Goal: Information Seeking & Learning: Learn about a topic

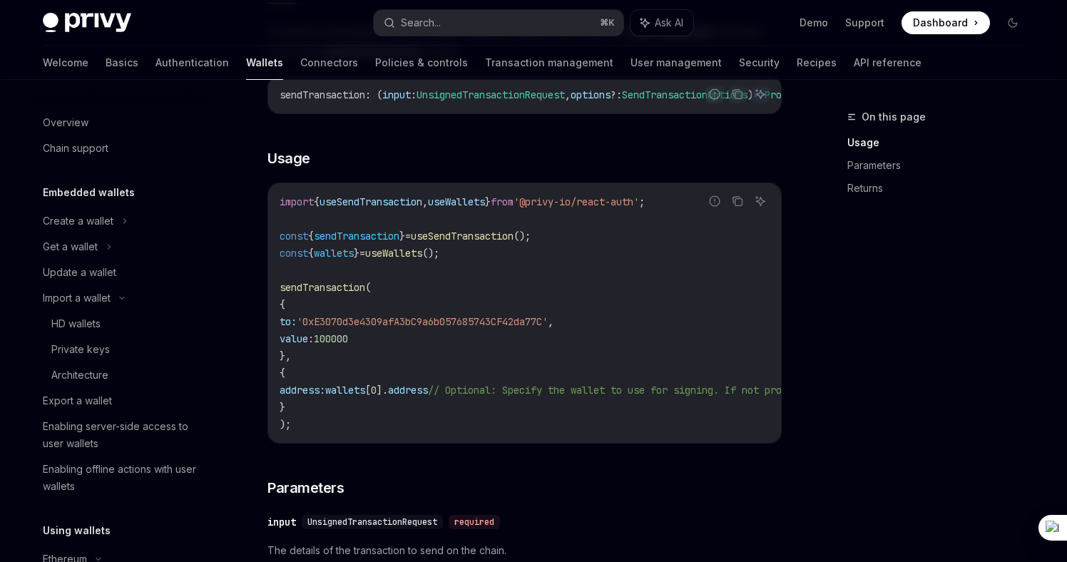
scroll to position [376, 0]
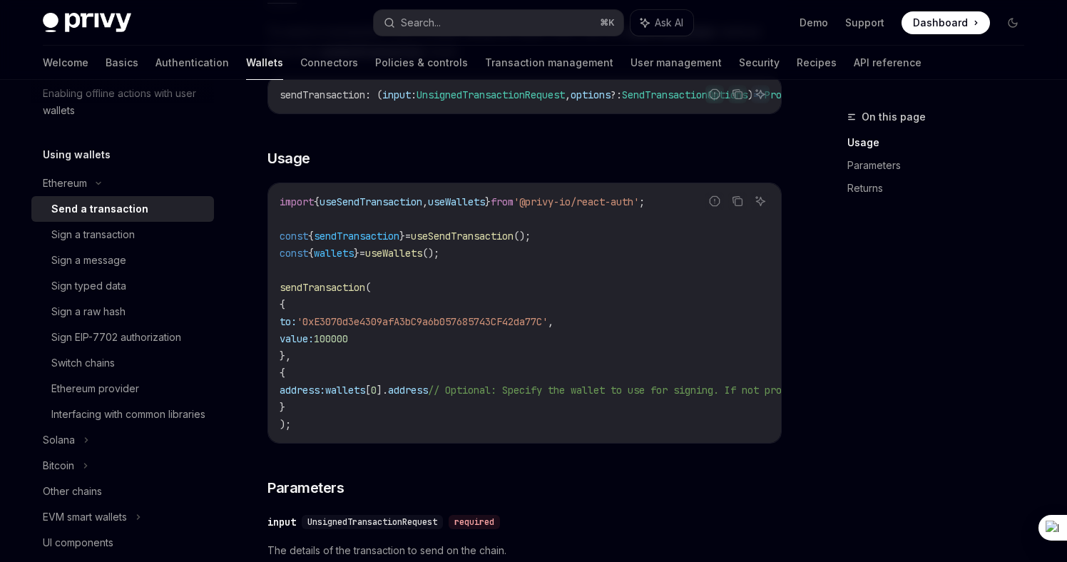
click at [471, 328] on span "'0xE3070d3e4309afA3bC9a6b057685743CF42da77C'" at bounding box center [422, 321] width 251 height 13
click at [124, 312] on div "Sign a raw hash" at bounding box center [88, 311] width 74 height 17
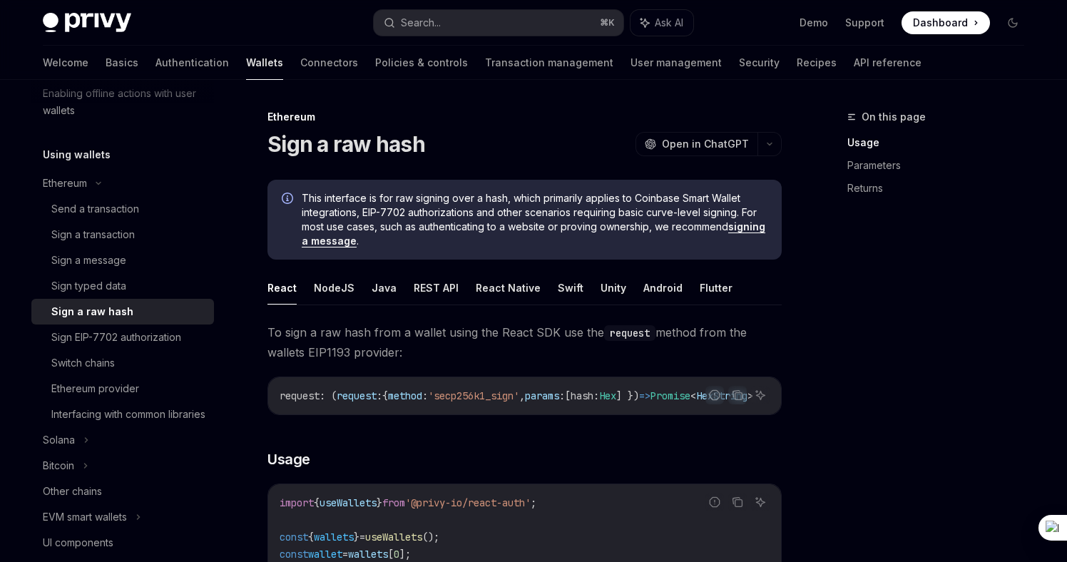
click at [153, 310] on div "Sign a raw hash" at bounding box center [128, 311] width 154 height 17
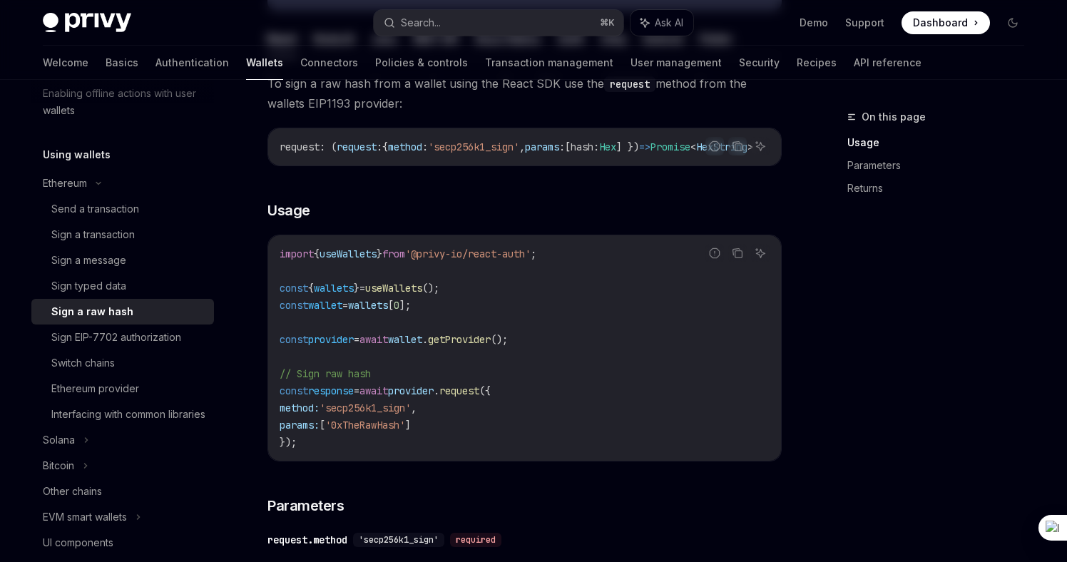
scroll to position [284, 0]
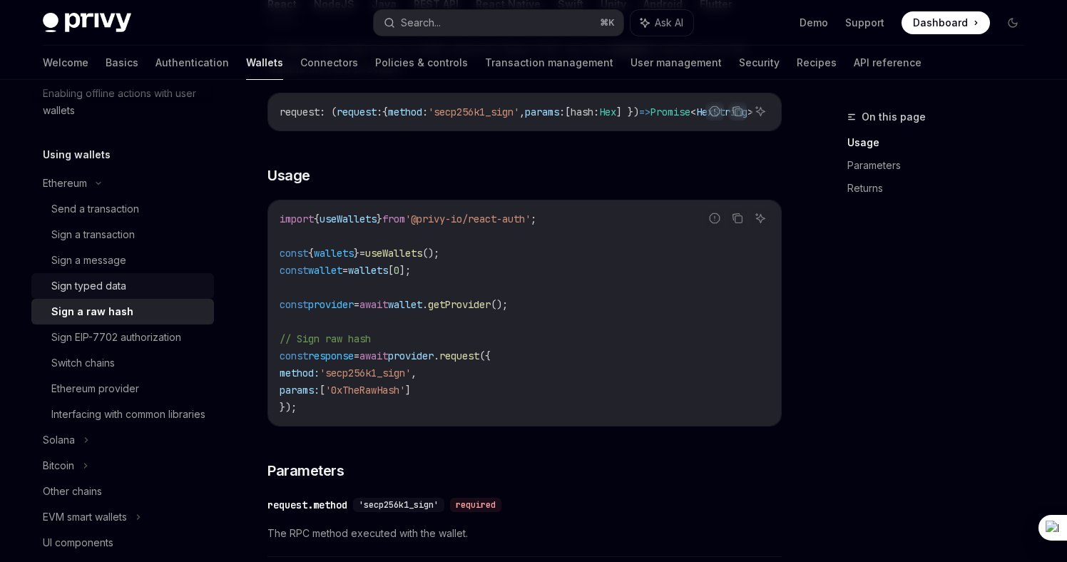
click at [143, 290] on div "Sign typed data" at bounding box center [128, 285] width 154 height 17
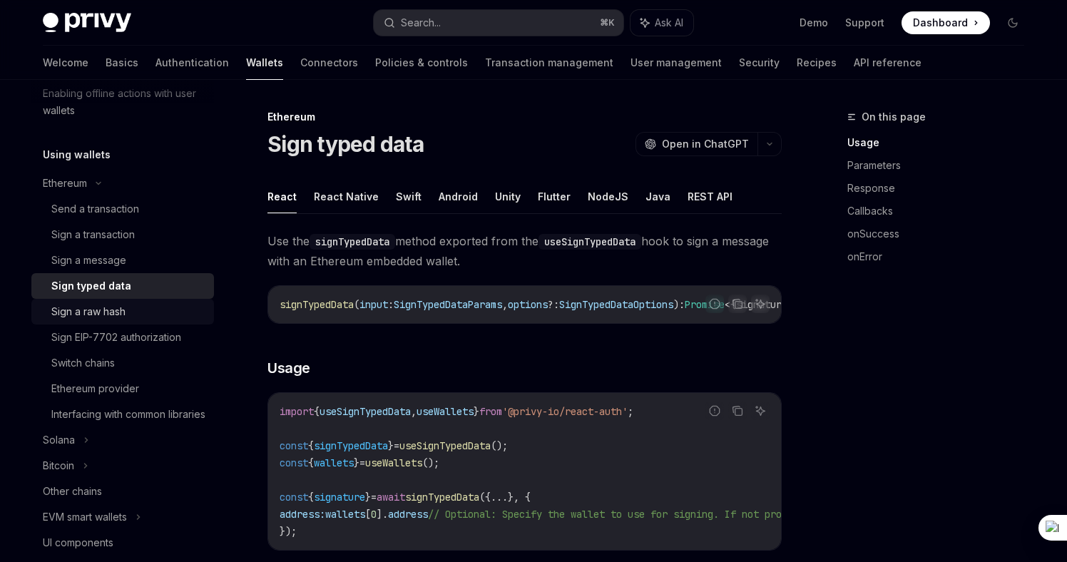
click at [136, 312] on div "Sign a raw hash" at bounding box center [128, 311] width 154 height 17
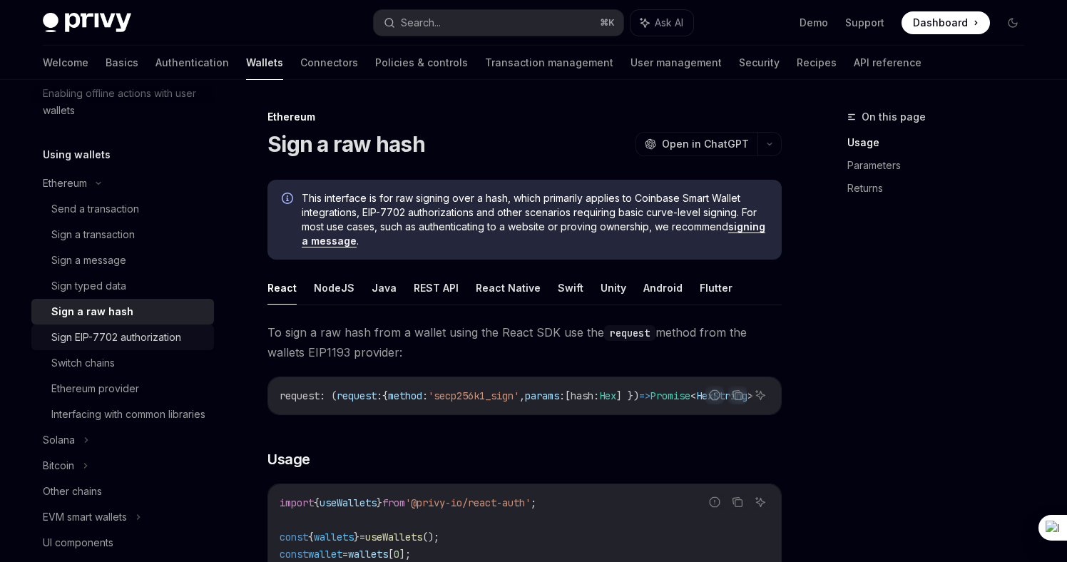
click at [136, 333] on div "Sign EIP-7702 authorization" at bounding box center [116, 337] width 130 height 17
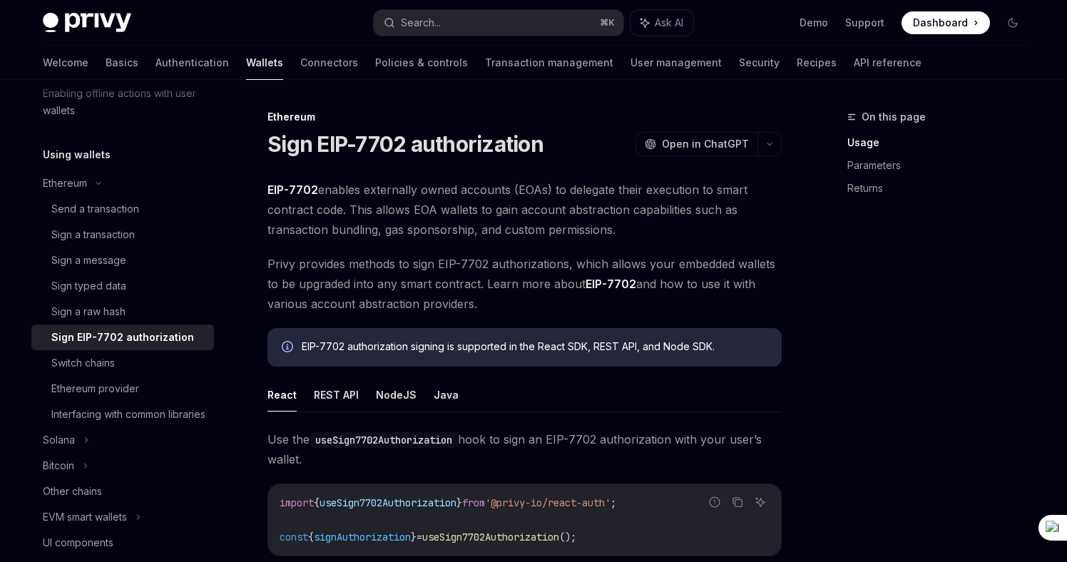
click at [434, 257] on span "Privy provides methods to sign EIP-7702 authorizations, which allows your embed…" at bounding box center [524, 284] width 514 height 60
click at [123, 423] on div "Interfacing with common libraries" at bounding box center [128, 414] width 154 height 17
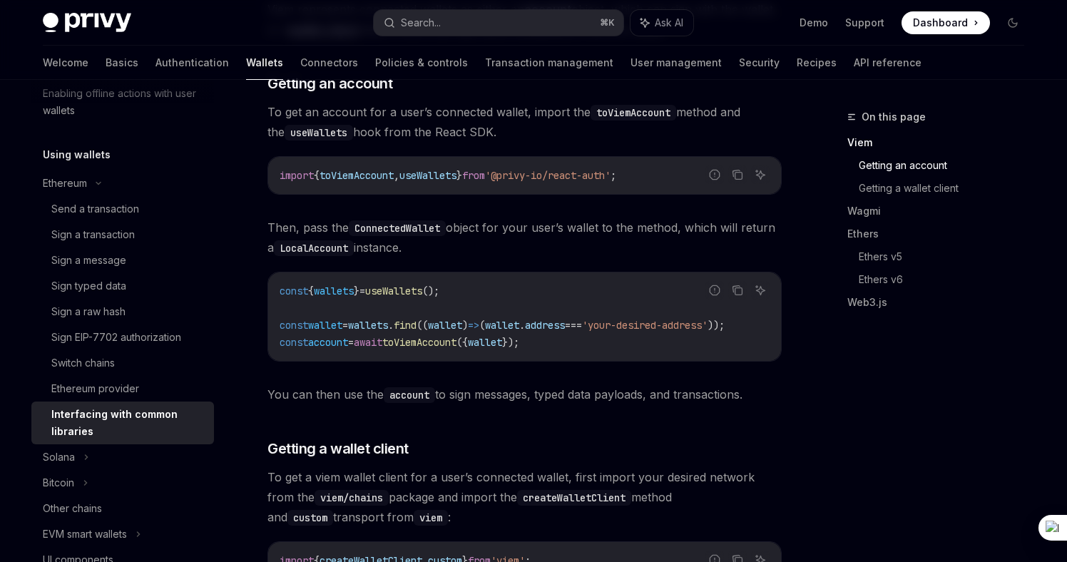
scroll to position [402, 0]
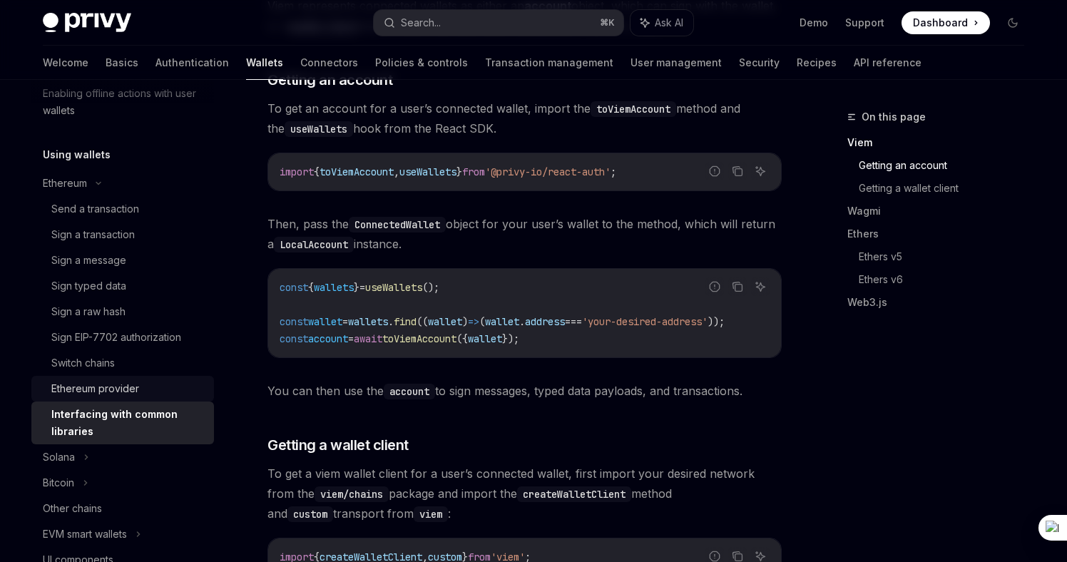
click at [158, 388] on div "Ethereum provider" at bounding box center [128, 388] width 154 height 17
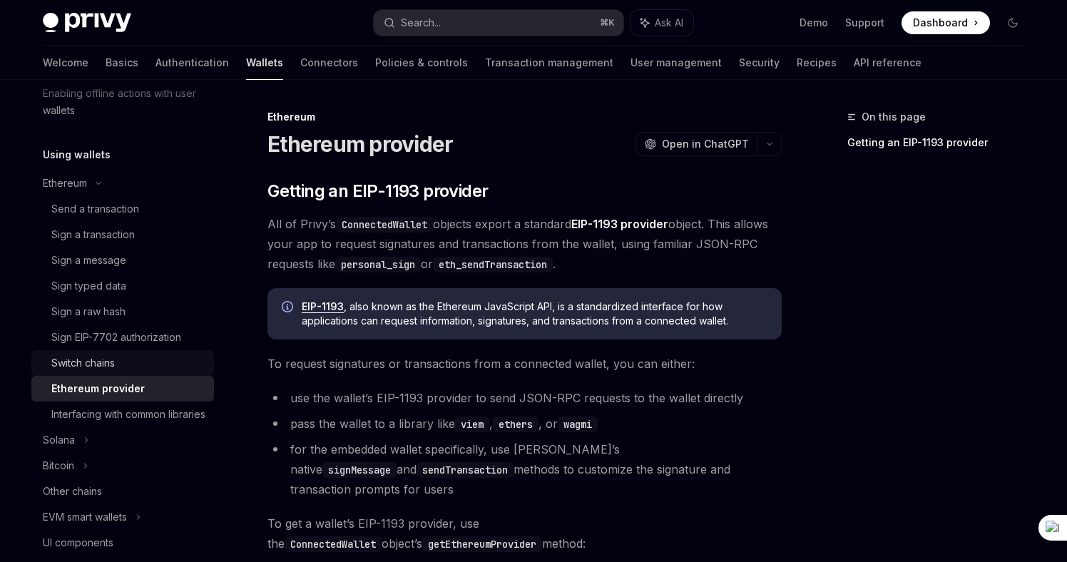
click at [131, 359] on div "Switch chains" at bounding box center [128, 362] width 154 height 17
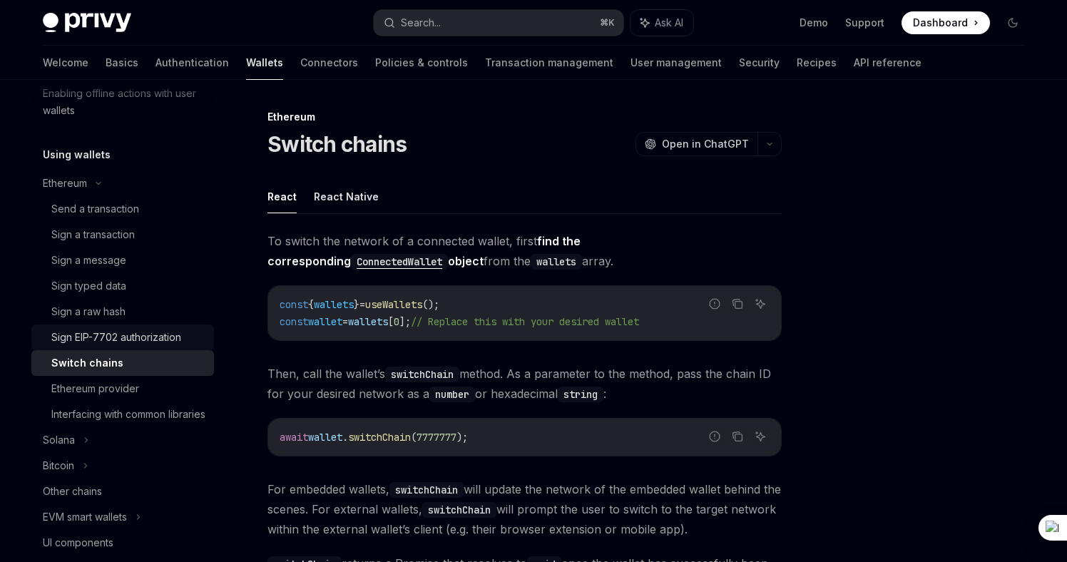
click at [143, 342] on div "Sign EIP-7702 authorization" at bounding box center [116, 337] width 130 height 17
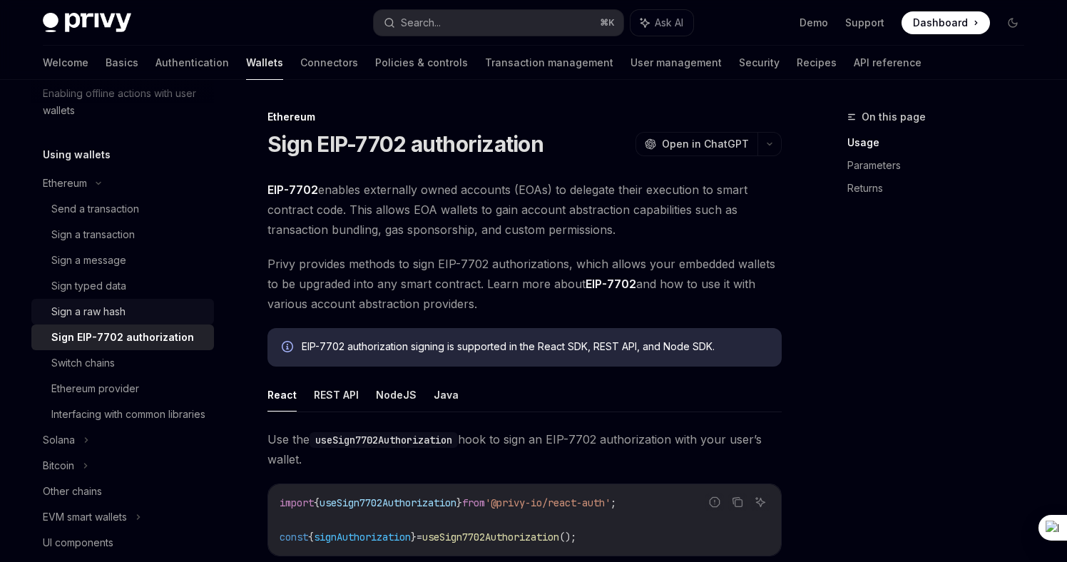
click at [136, 317] on div "Sign a raw hash" at bounding box center [128, 311] width 154 height 17
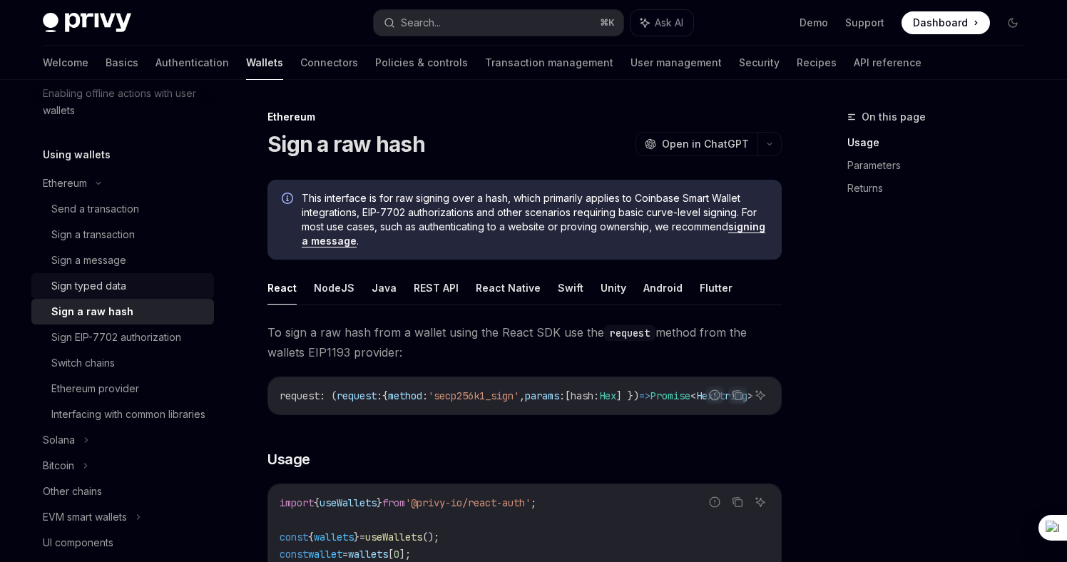
click at [126, 282] on div "Sign typed data" at bounding box center [128, 285] width 154 height 17
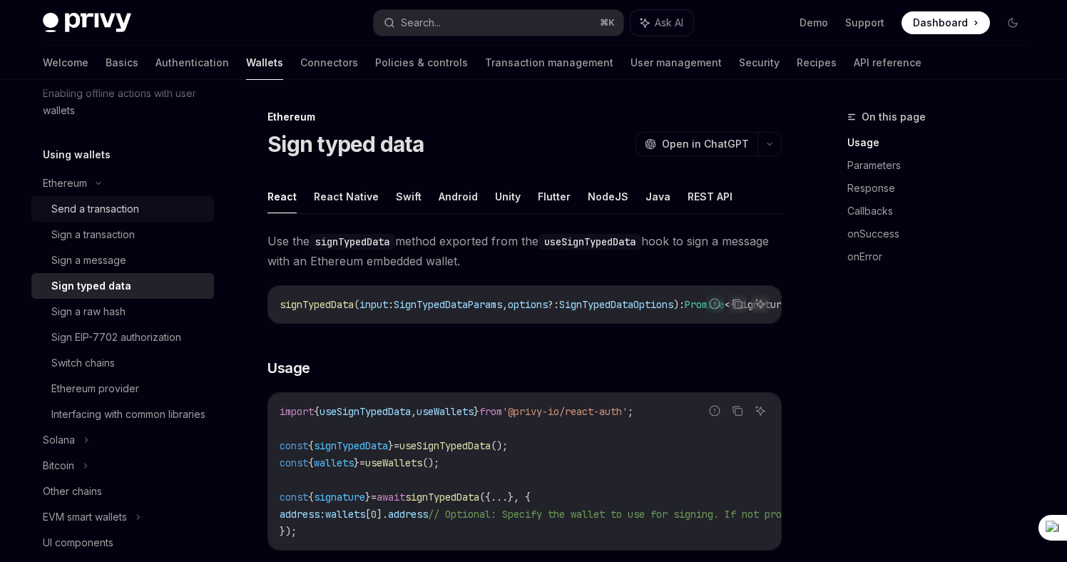
click at [110, 197] on link "Send a transaction" at bounding box center [122, 209] width 183 height 26
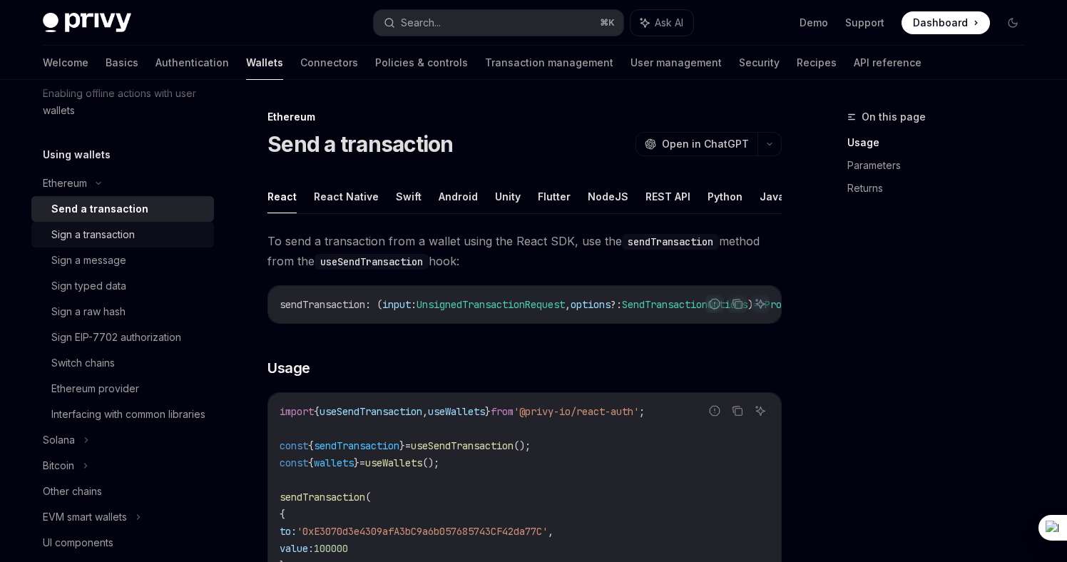
click at [118, 223] on link "Sign a transaction" at bounding box center [122, 235] width 183 height 26
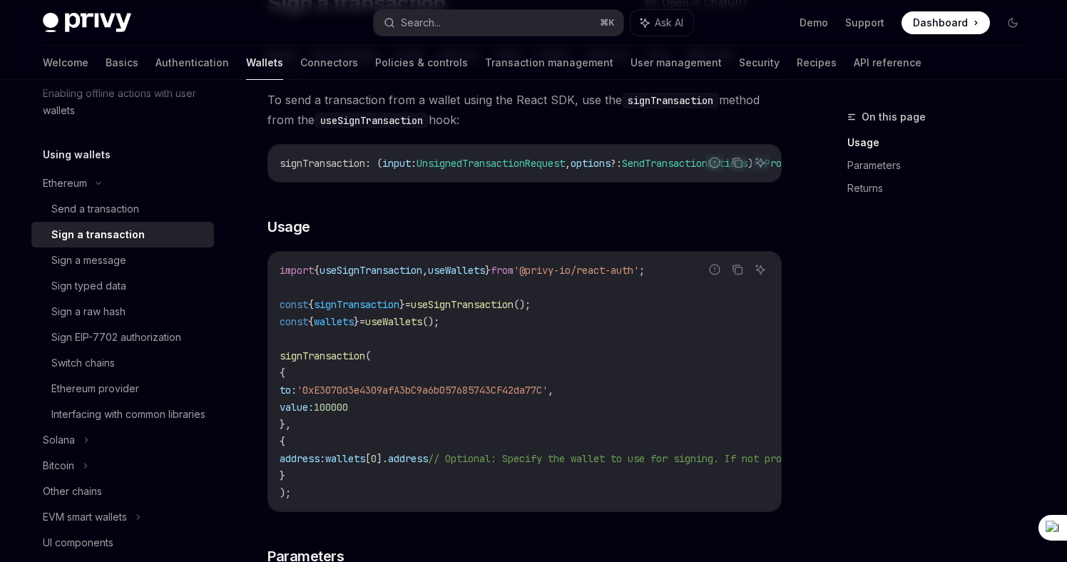
scroll to position [142, 0]
click at [146, 365] on div "Switch chains" at bounding box center [128, 362] width 154 height 17
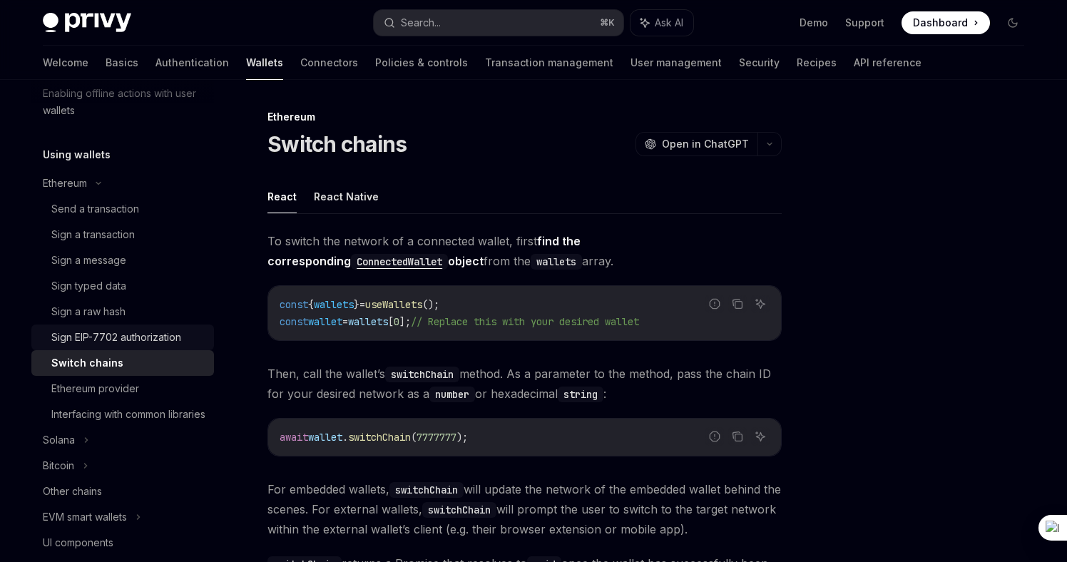
click at [119, 347] on link "Sign EIP-7702 authorization" at bounding box center [122, 338] width 183 height 26
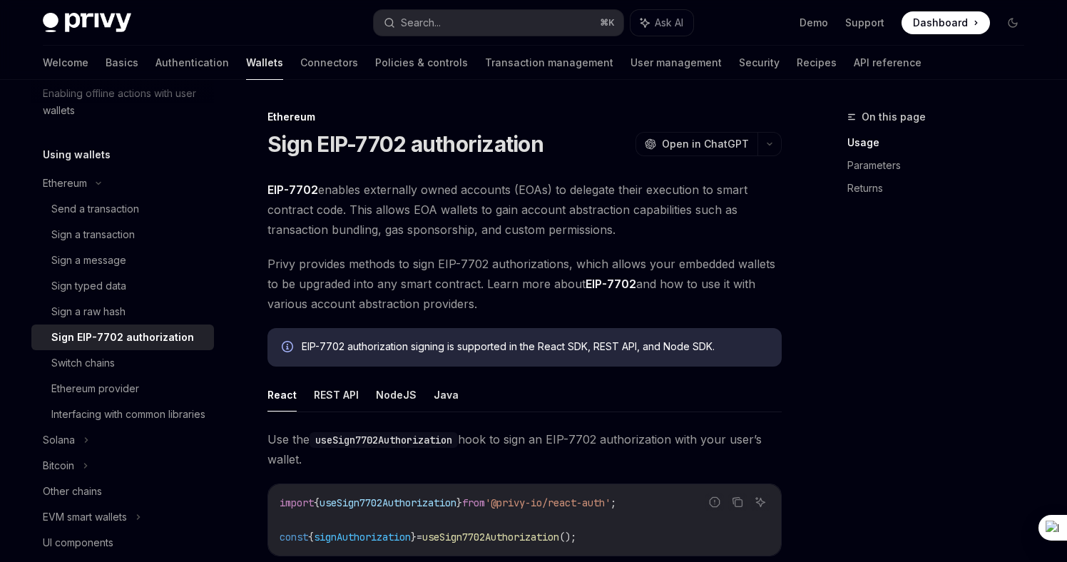
click at [119, 340] on div "Sign EIP-7702 authorization" at bounding box center [122, 337] width 143 height 17
click at [87, 288] on div "Sign typed data" at bounding box center [88, 285] width 75 height 17
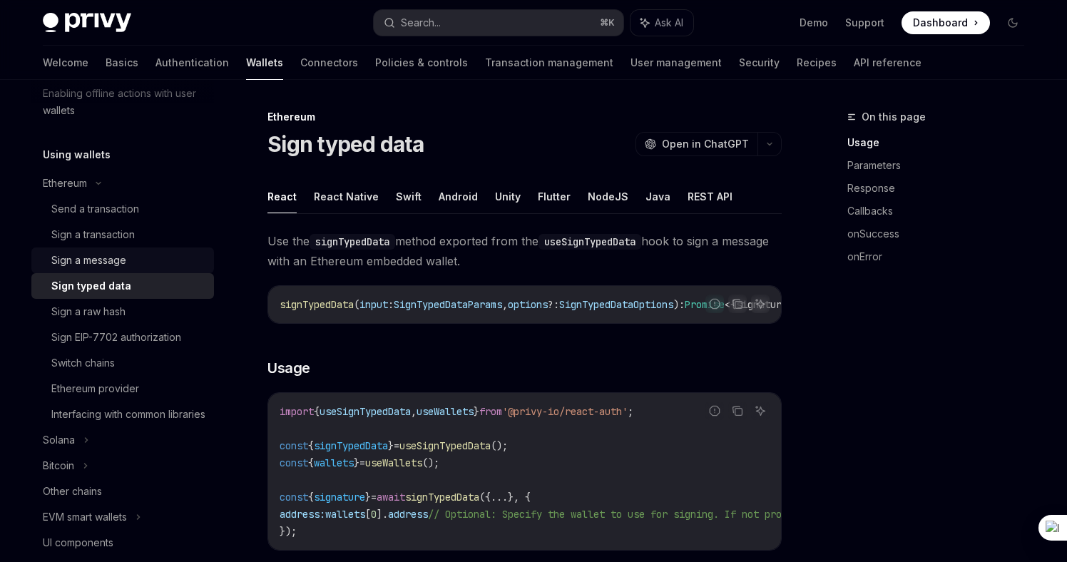
click at [87, 250] on link "Sign a message" at bounding box center [122, 261] width 183 height 26
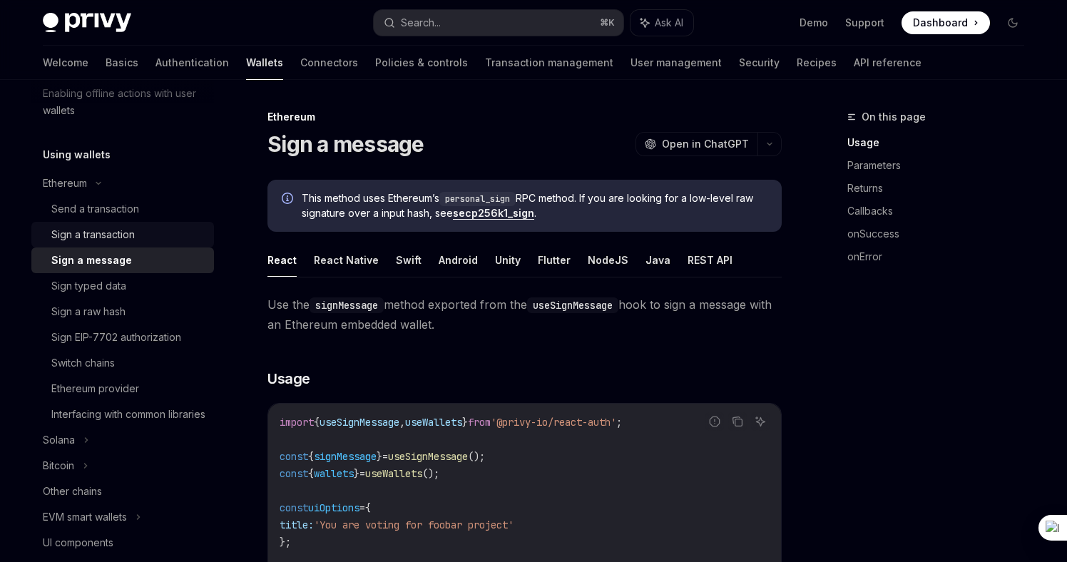
click at [91, 232] on div "Sign a transaction" at bounding box center [92, 234] width 83 height 17
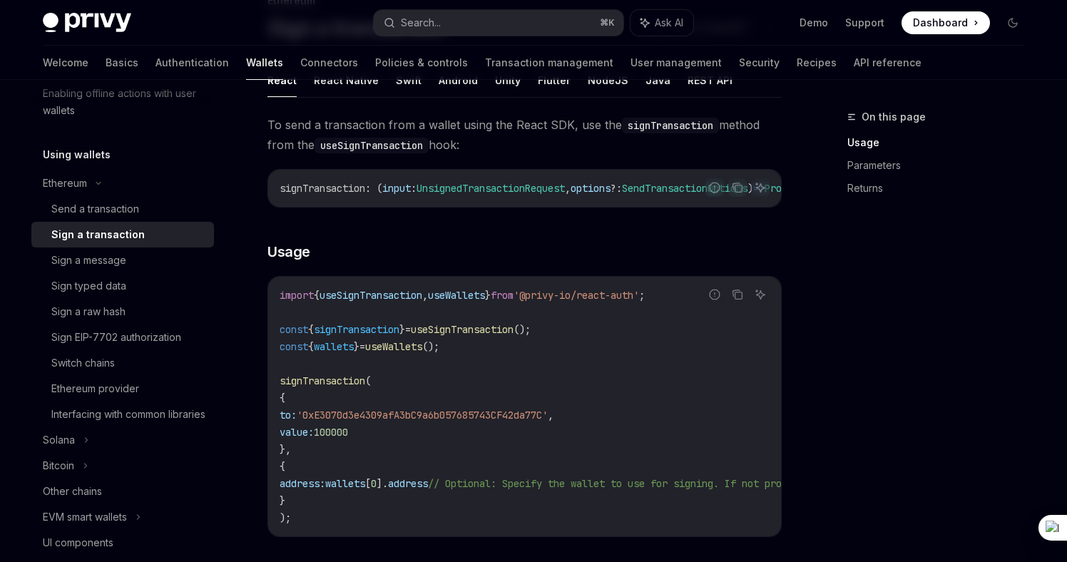
scroll to position [117, 0]
click at [405, 433] on code "import { useSignTransaction , useWallets } from '@privy-io/react-auth' ; const …" at bounding box center [654, 406] width 748 height 240
click at [327, 380] on span "signTransaction" at bounding box center [323, 380] width 86 height 13
copy span "signTransaction"
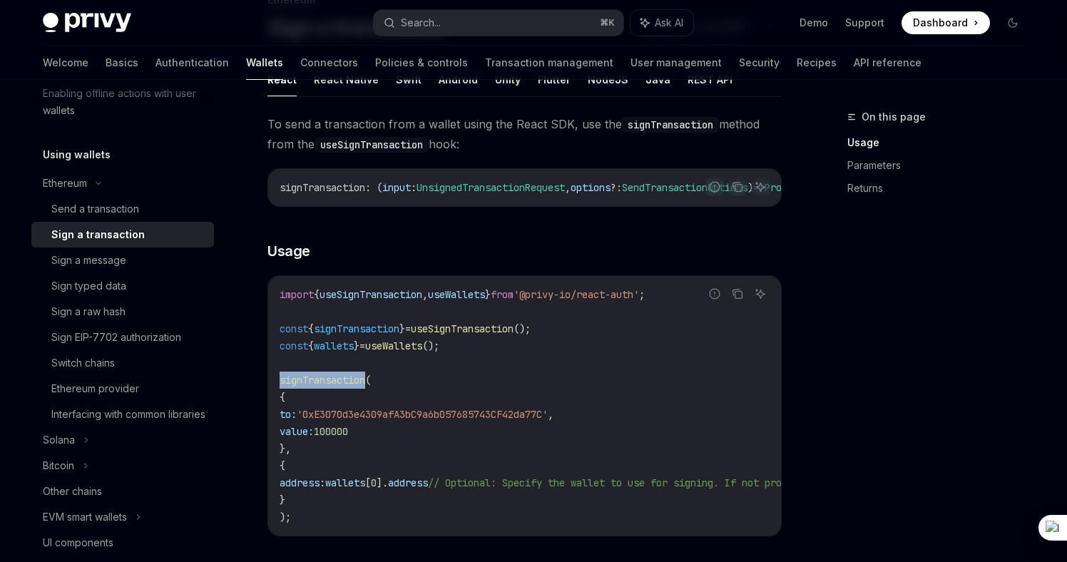
click at [84, 25] on img at bounding box center [87, 23] width 88 height 20
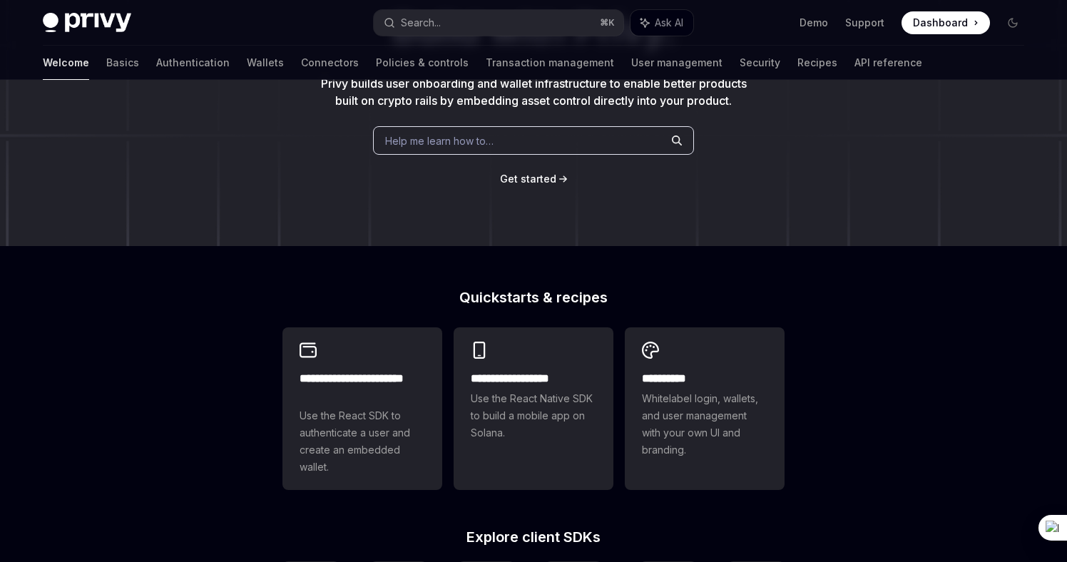
scroll to position [329, 0]
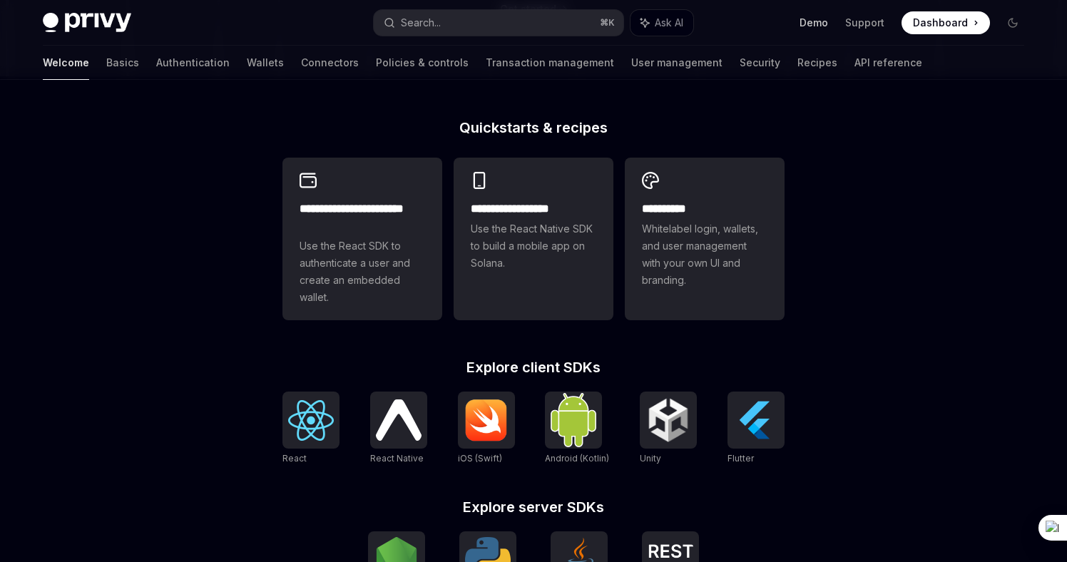
click at [802, 26] on link "Demo" at bounding box center [814, 23] width 29 height 14
click at [376, 48] on link "Policies & controls" at bounding box center [422, 63] width 93 height 34
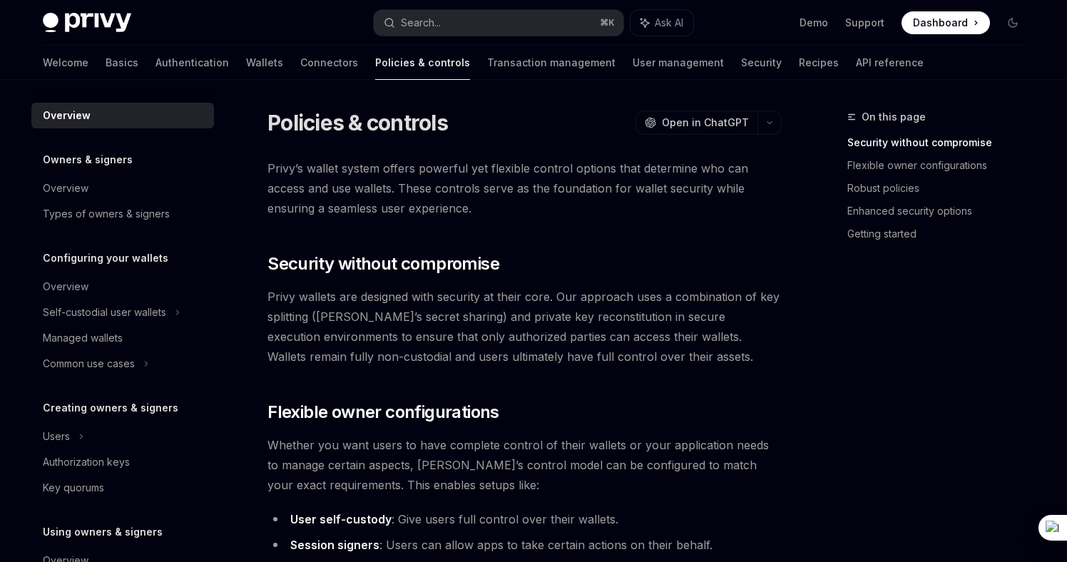
click at [227, 67] on div "Welcome Basics Authentication Wallets Connectors Policies & controls Transactio…" at bounding box center [483, 63] width 881 height 34
click at [300, 61] on link "Connectors" at bounding box center [329, 63] width 58 height 34
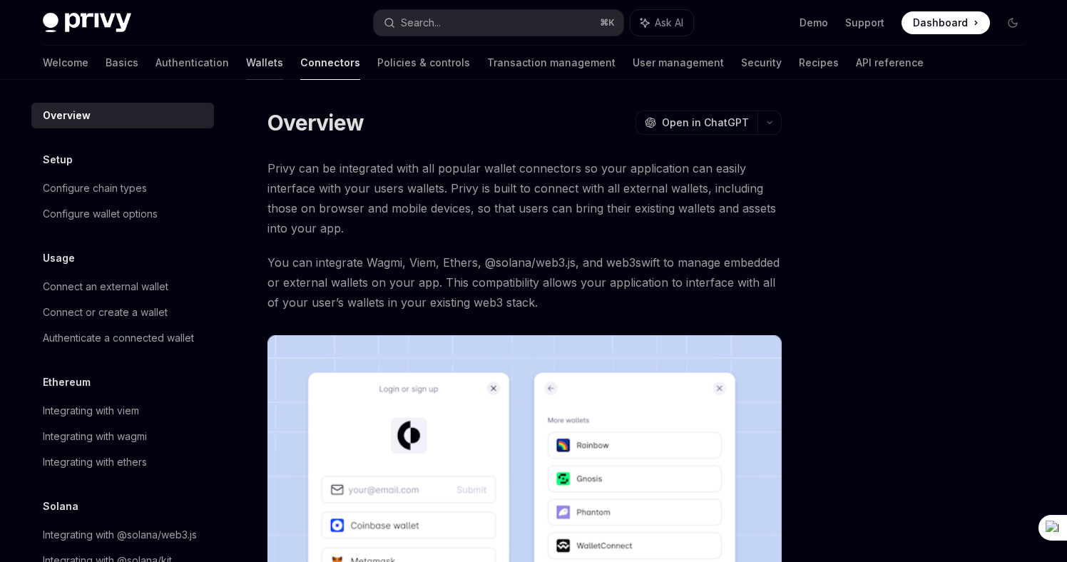
click at [246, 62] on link "Wallets" at bounding box center [264, 63] width 37 height 34
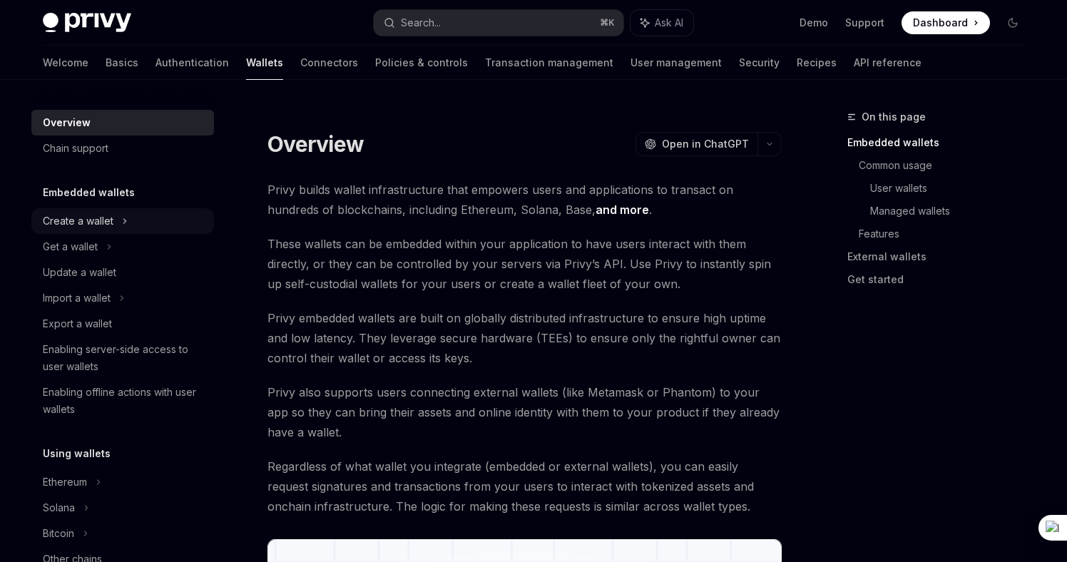
click at [118, 223] on div "Create a wallet" at bounding box center [122, 221] width 183 height 26
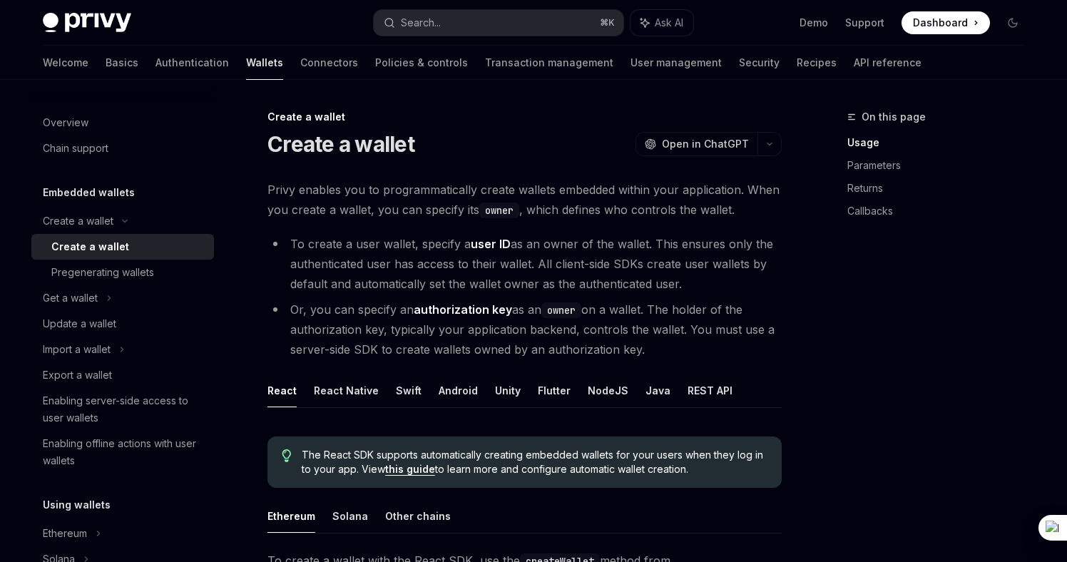
click at [112, 256] on link "Create a wallet" at bounding box center [122, 247] width 183 height 26
click at [107, 312] on link "Update a wallet" at bounding box center [122, 324] width 183 height 26
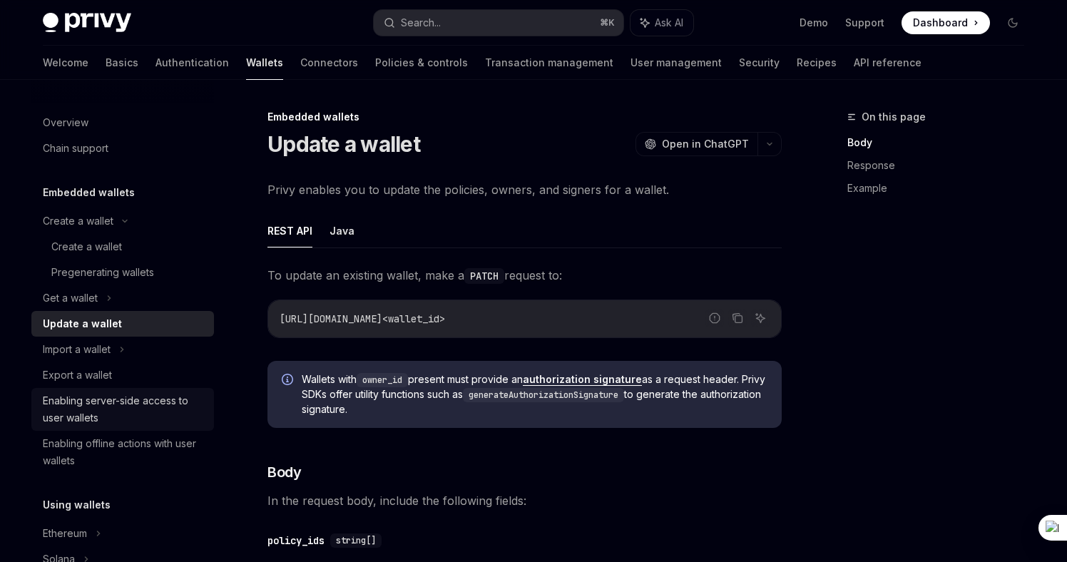
click at [161, 422] on div "Enabling server-side access to user wallets" at bounding box center [124, 409] width 163 height 34
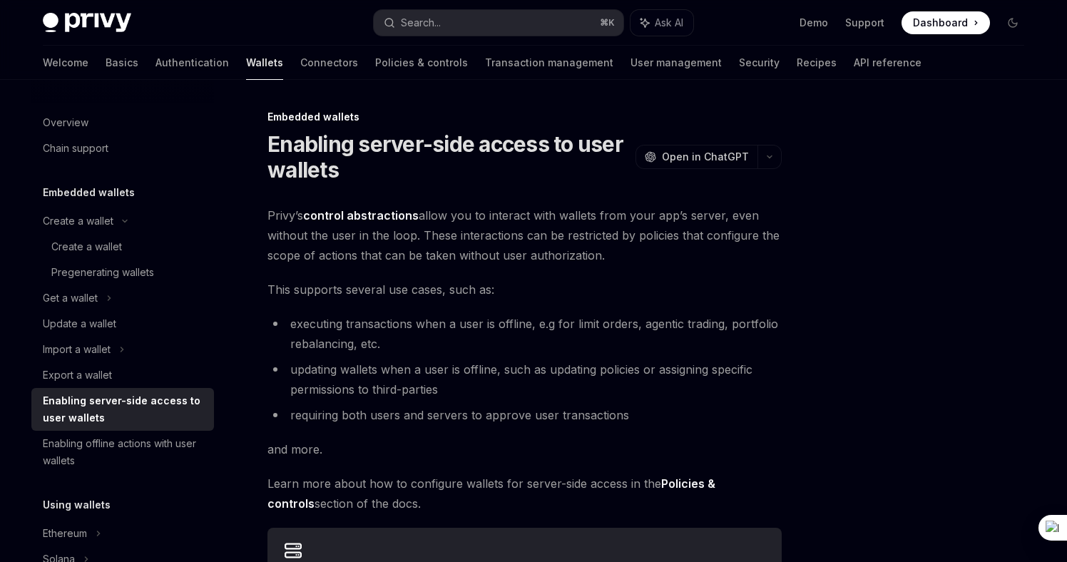
type textarea "*"
